Goal: Check status

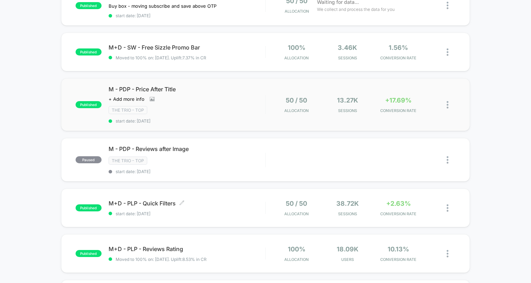
scroll to position [85, 0]
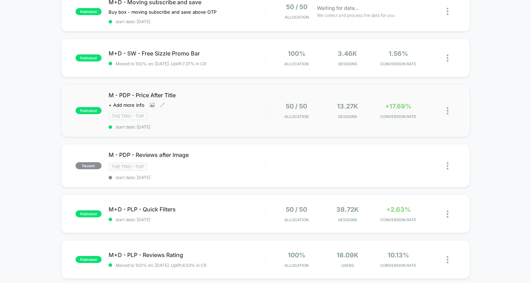
click at [233, 114] on div "The Trio - Top" at bounding box center [186, 116] width 157 height 8
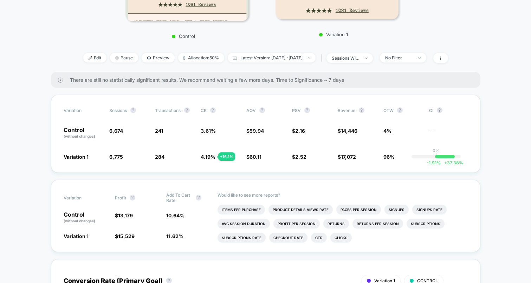
scroll to position [186, 0]
click at [262, 55] on span "Latest Version: [DATE] - [DATE]" at bounding box center [272, 58] width 88 height 9
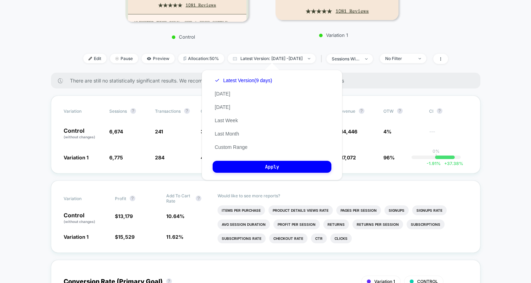
click at [229, 142] on div "Latest Version (9 days) [DATE] [DATE] Last Week Last Month Custom Range" at bounding box center [242, 114] width 61 height 80
click at [229, 145] on button "Custom Range" at bounding box center [230, 147] width 37 height 6
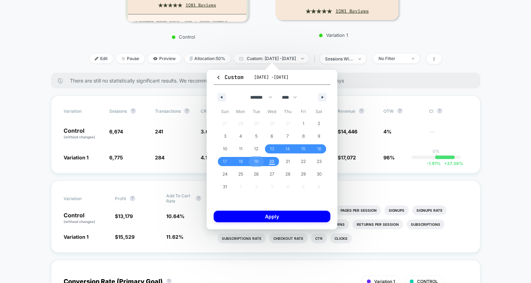
click at [250, 163] on span "19" at bounding box center [256, 161] width 16 height 9
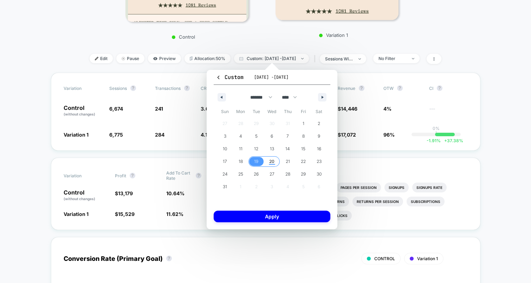
click at [269, 162] on span "20" at bounding box center [271, 161] width 5 height 13
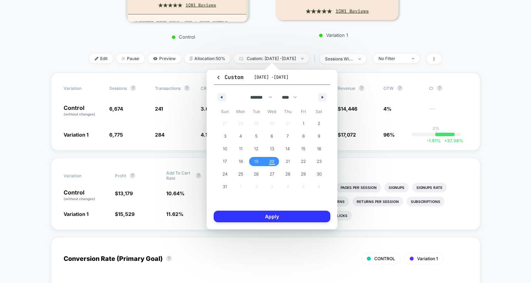
click at [289, 215] on button "Apply" at bounding box center [271, 217] width 117 height 12
